Goal: Navigation & Orientation: Find specific page/section

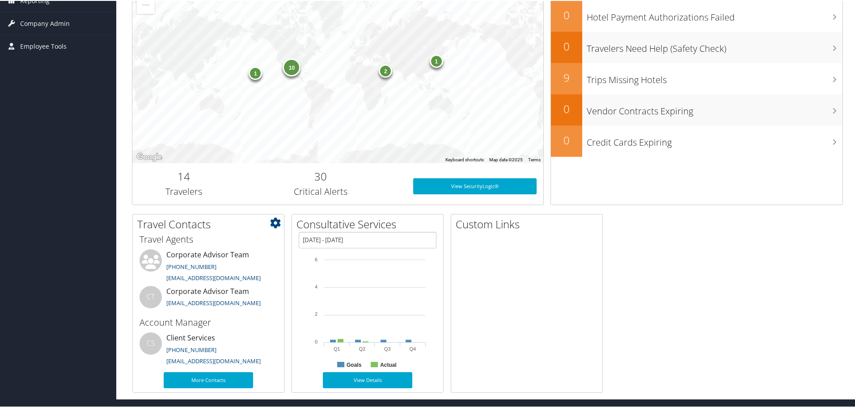
scroll to position [184, 0]
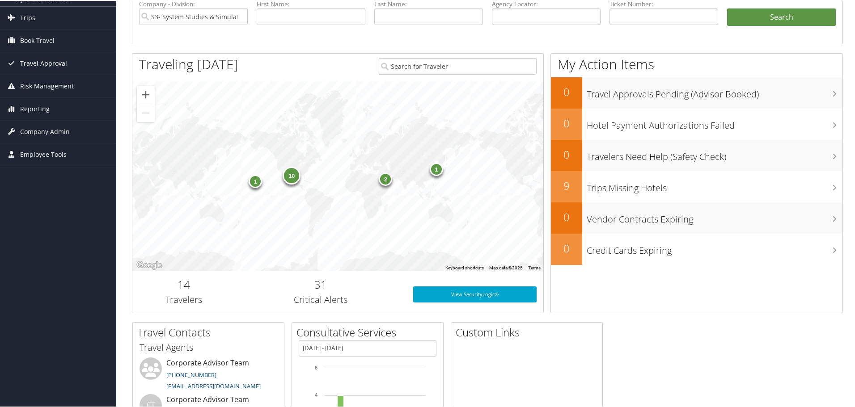
scroll to position [50, 0]
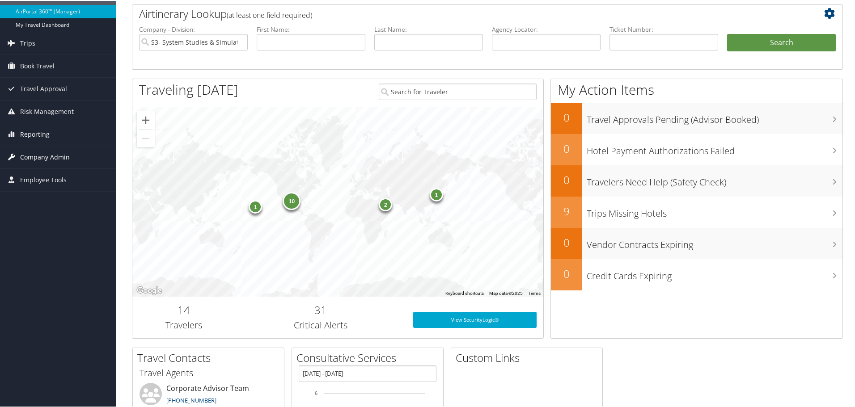
click at [48, 157] on span "Company Admin" at bounding box center [45, 156] width 50 height 22
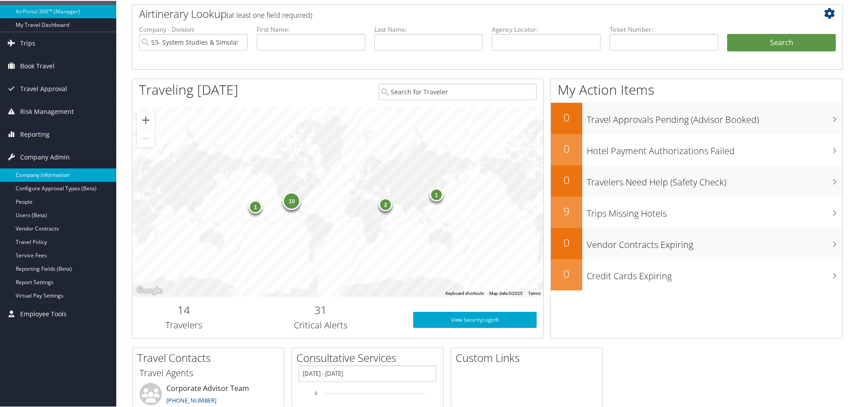
click at [17, 173] on link "Company Information" at bounding box center [58, 174] width 116 height 13
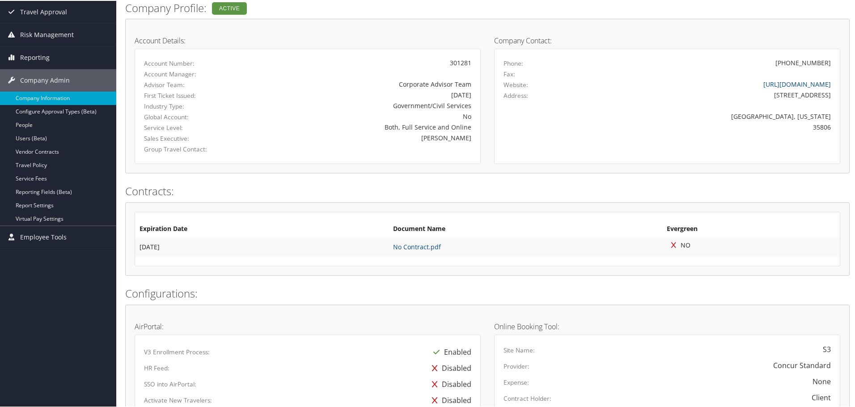
scroll to position [45, 0]
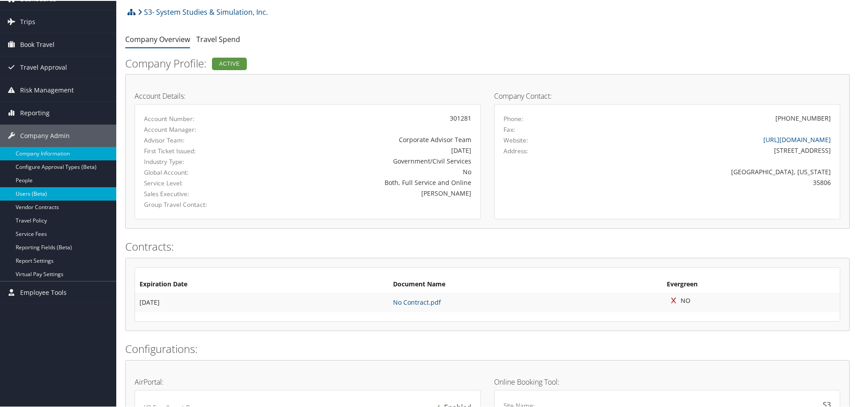
click at [36, 190] on link "Users (Beta)" at bounding box center [58, 192] width 116 height 13
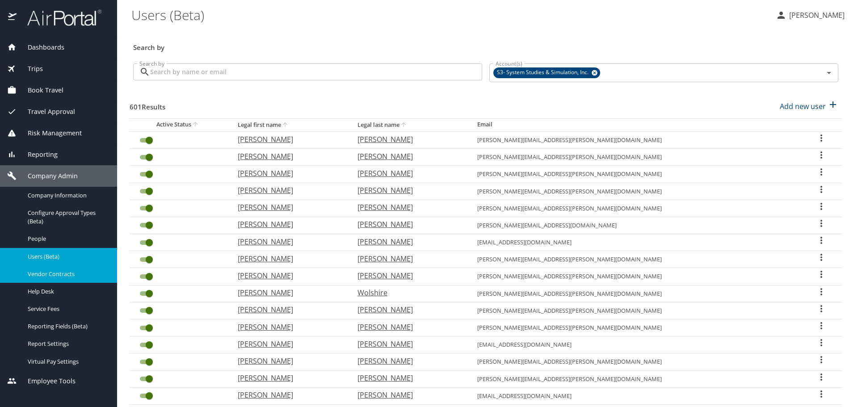
click at [59, 275] on span "Vendor Contracts" at bounding box center [67, 274] width 79 height 8
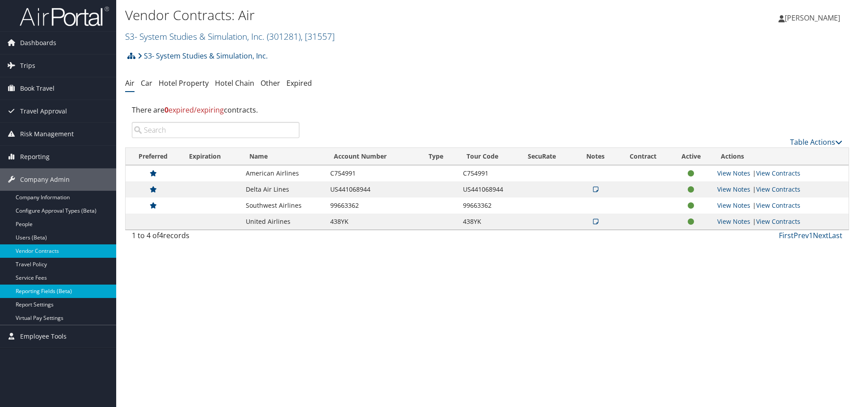
click at [44, 290] on link "Reporting Fields (Beta)" at bounding box center [58, 291] width 116 height 13
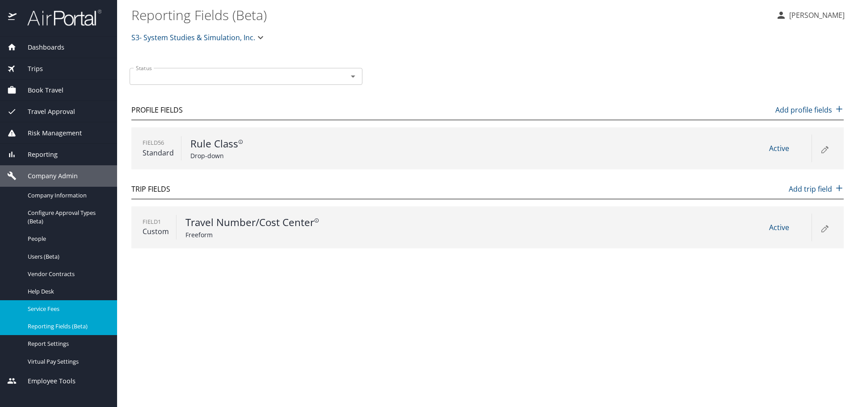
click at [48, 308] on span "Service Fees" at bounding box center [67, 309] width 79 height 8
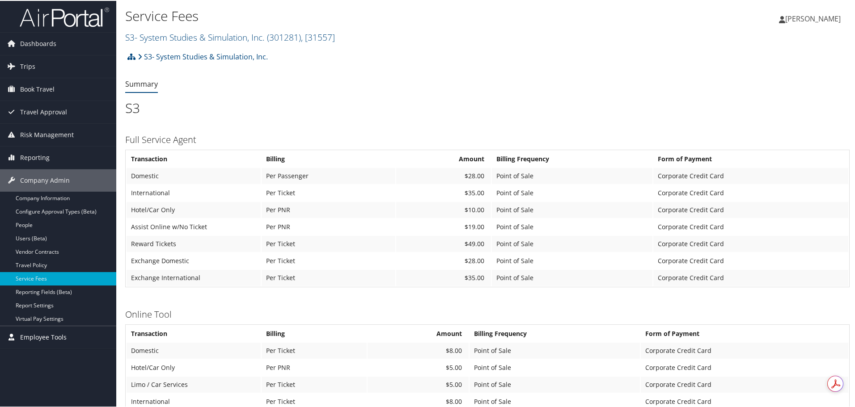
click at [49, 333] on span "Employee Tools" at bounding box center [43, 337] width 47 height 22
click at [47, 227] on link "People" at bounding box center [58, 224] width 116 height 13
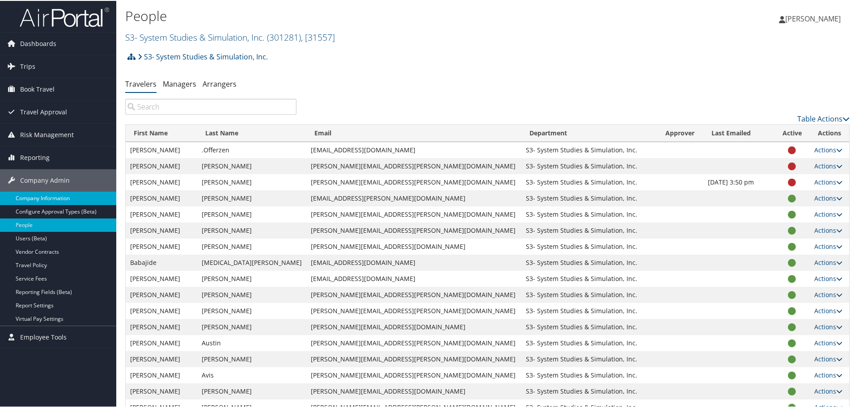
click at [42, 194] on link "Company Information" at bounding box center [58, 197] width 116 height 13
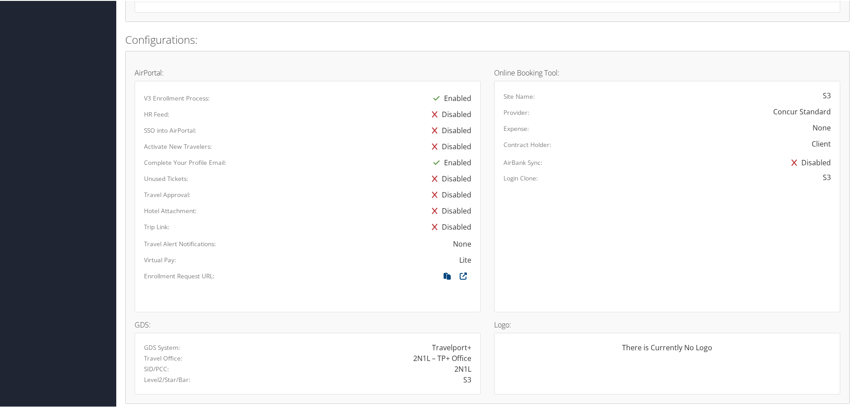
scroll to position [456, 0]
